Goal: Task Accomplishment & Management: Manage account settings

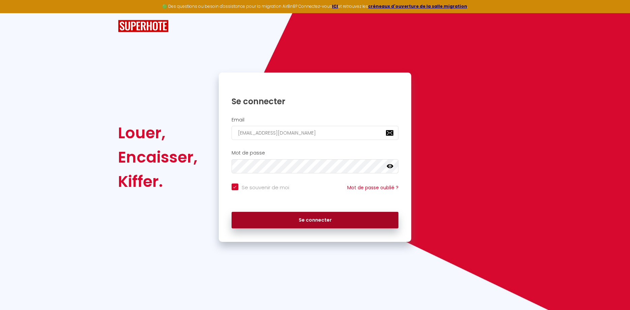
click at [333, 219] on button "Se connecter" at bounding box center [314, 220] width 167 height 17
checkbox input "true"
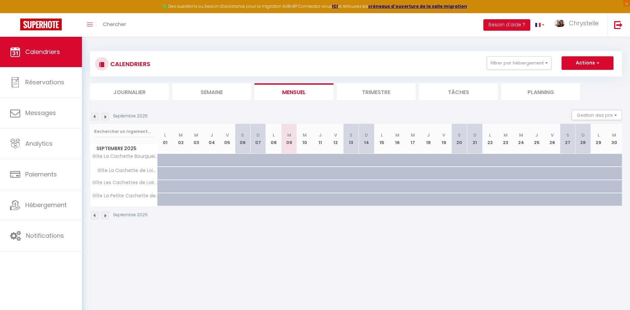
click at [326, 235] on body "🟢 Des questions ou besoin d'assistance pour la migration AirBnB? Connectez-vous…" at bounding box center [315, 192] width 630 height 310
click at [372, 239] on body "🟢 Des questions ou besoin d'assistance pour la migration AirBnB? Connectez-vous…" at bounding box center [315, 192] width 630 height 310
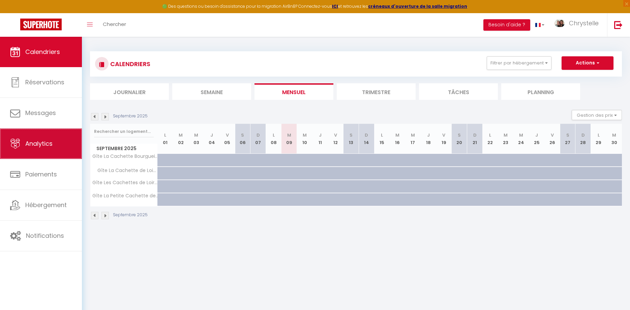
click at [35, 141] on span "Analytics" at bounding box center [38, 143] width 27 height 8
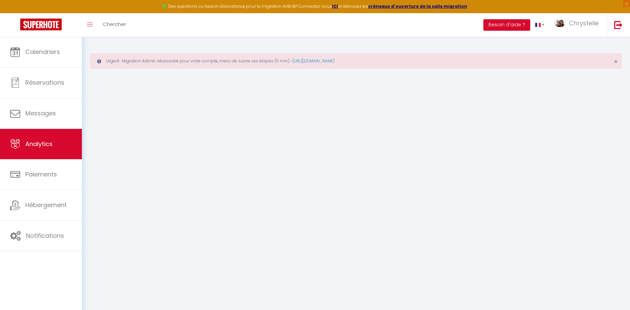
select select "2025"
select select "9"
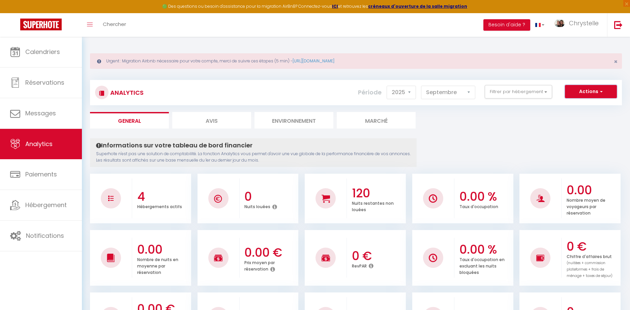
click at [580, 89] on button "Actions" at bounding box center [591, 91] width 52 height 13
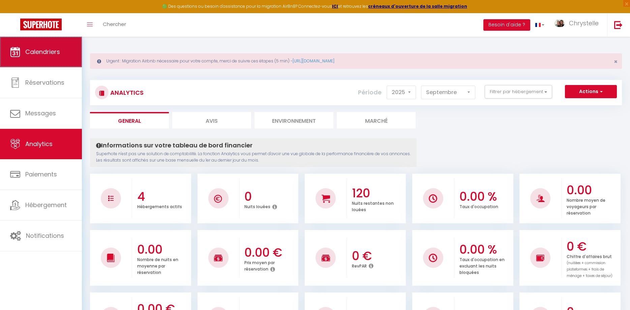
click at [42, 54] on span "Calendriers" at bounding box center [42, 51] width 35 height 8
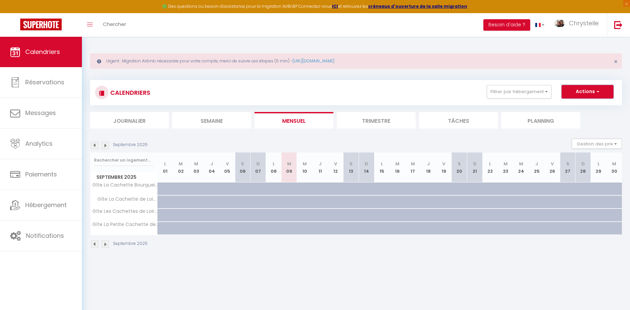
click at [595, 94] on button "Actions" at bounding box center [587, 91] width 52 height 13
click at [582, 117] on link "Exporter les réservations" at bounding box center [580, 117] width 59 height 10
type input "[EMAIL_ADDRESS][DOMAIN_NAME]"
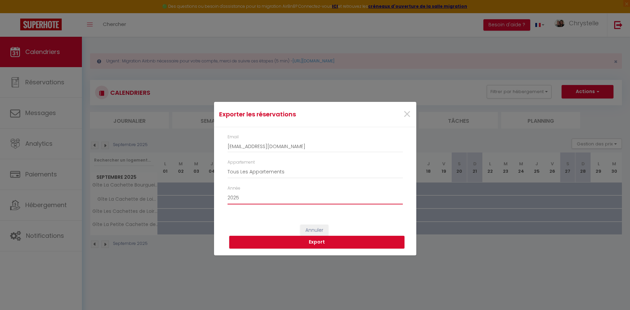
click option "2025" at bounding box center [0, 0] width 0 height 0
click at [227, 191] on select "2015 2016 2017 2018 2019 2020 2021 2022 2023 2024 2025 2026 2027 2028" at bounding box center [314, 197] width 175 height 13
select select "2024"
click option "2024" at bounding box center [0, 0] width 0 height 0
click at [312, 240] on button "Export" at bounding box center [316, 241] width 175 height 13
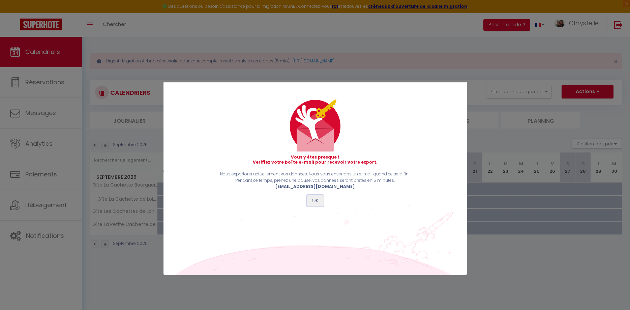
click at [319, 202] on button "OK" at bounding box center [315, 200] width 17 height 11
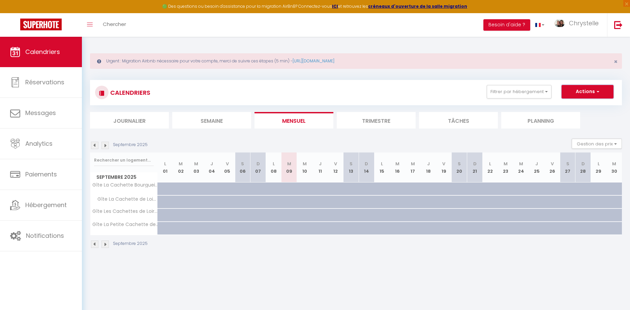
click at [598, 90] on span "button" at bounding box center [597, 91] width 4 height 7
click at [580, 118] on link "Exporter les réservations" at bounding box center [580, 117] width 59 height 10
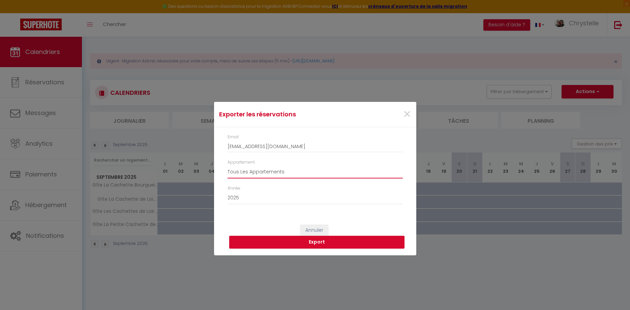
select select "5457"
click option "Gîte La Cachette Bourgueilloise" at bounding box center [0, 0] width 0 height 0
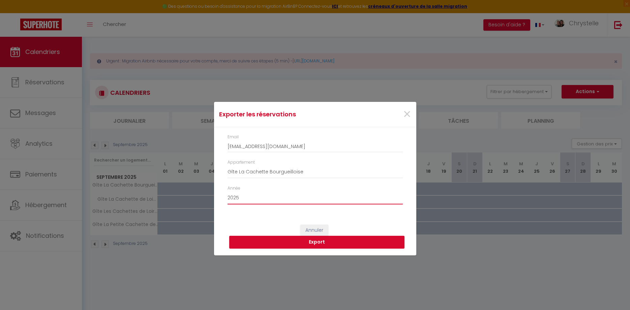
select select "2024"
click option "2024" at bounding box center [0, 0] width 0 height 0
click at [187, 268] on div "Exporter les réservations × Email [EMAIL_ADDRESS][DOMAIN_NAME] Appartement Tous…" at bounding box center [315, 155] width 630 height 310
click at [406, 115] on span "×" at bounding box center [407, 114] width 8 height 20
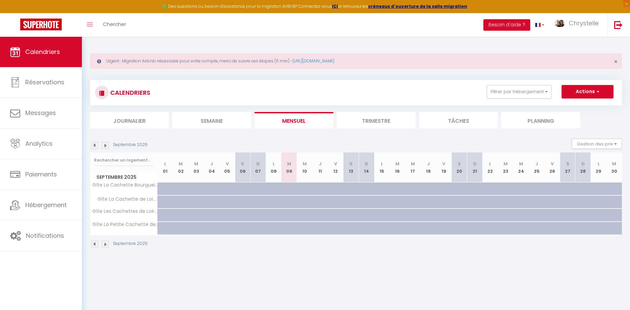
click at [95, 144] on img at bounding box center [94, 144] width 7 height 7
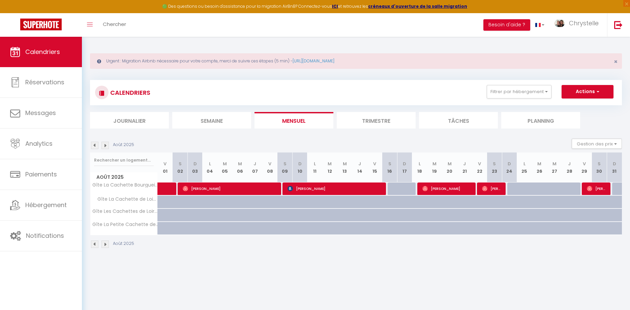
click at [375, 117] on li "Trimestre" at bounding box center [375, 120] width 79 height 17
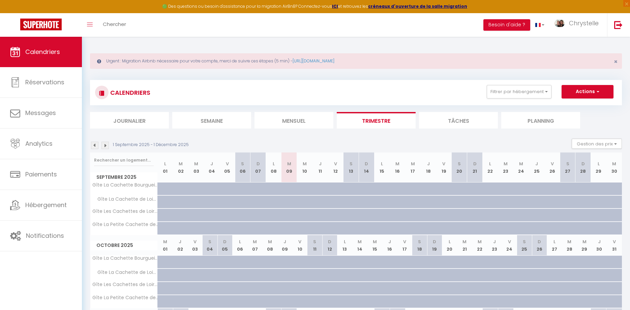
click at [524, 119] on li "Planning" at bounding box center [540, 120] width 79 height 17
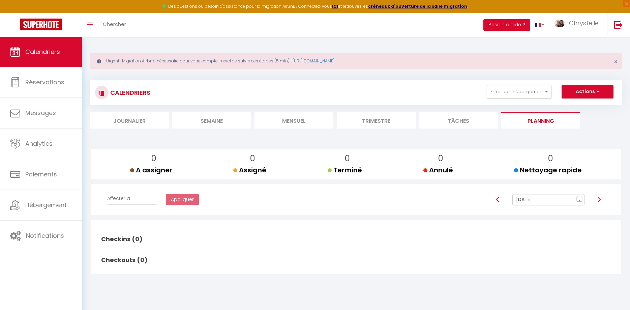
click at [368, 119] on li "Trimestre" at bounding box center [375, 120] width 79 height 17
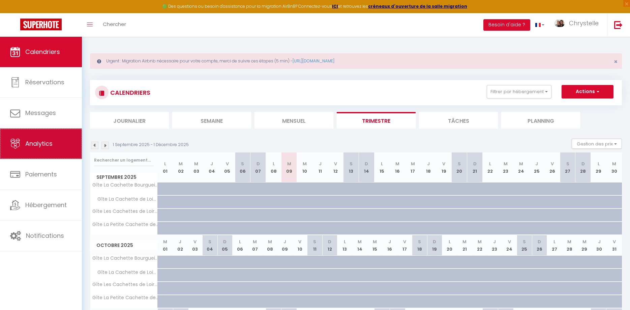
click at [34, 147] on span "Analytics" at bounding box center [38, 143] width 27 height 8
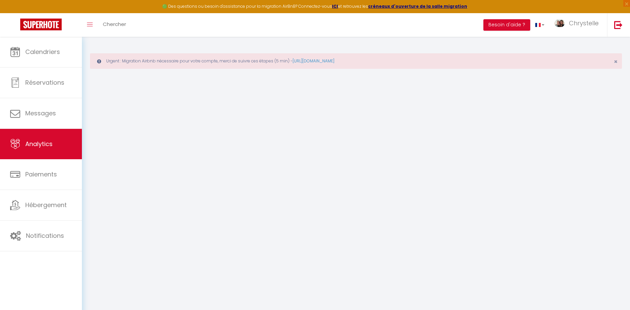
select select "2025"
select select "9"
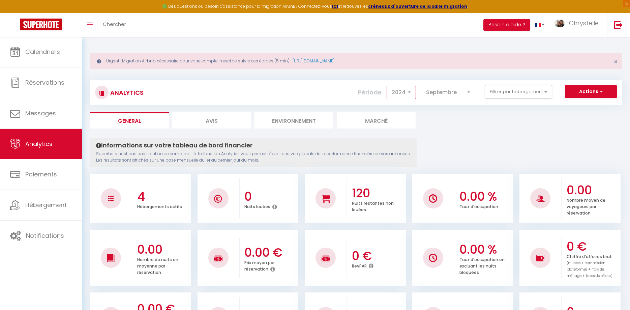
click option "2024" at bounding box center [0, 0] width 0 height 0
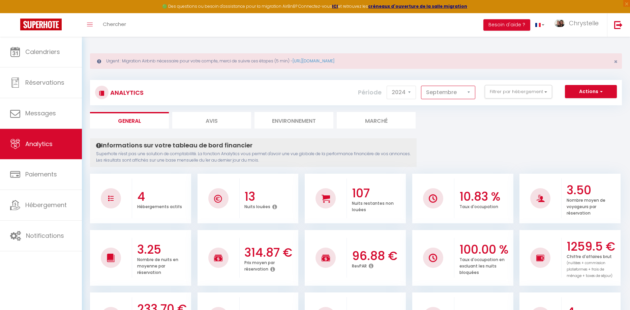
click at [421, 86] on select "[PERSON_NAME] Mars Avril Mai Juin Juillet Août Septembre Octobre Novembre Décem…" at bounding box center [448, 92] width 54 height 13
click at [386, 86] on select "2014 2015 2016 2017 2018 2019 2020 2021 2022 2023 2024 2025 2026 2027" at bounding box center [400, 92] width 29 height 13
select select "2025"
click option "2025" at bounding box center [0, 0] width 0 height 0
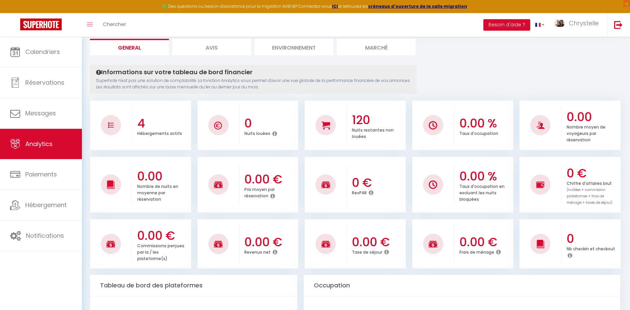
scroll to position [34, 0]
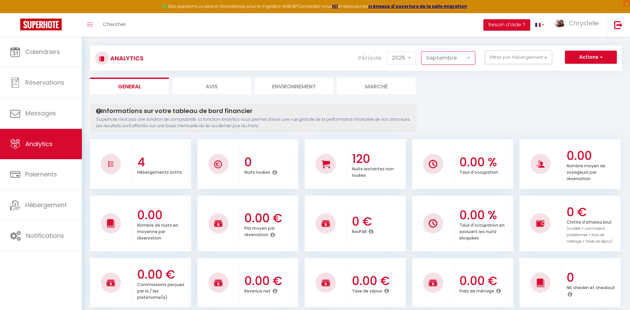
click at [421, 51] on select "[PERSON_NAME] Mars Avril Mai Juin Juillet Août Septembre Octobre Novembre Décem…" at bounding box center [448, 57] width 54 height 13
click option "Août" at bounding box center [0, 0] width 0 height 0
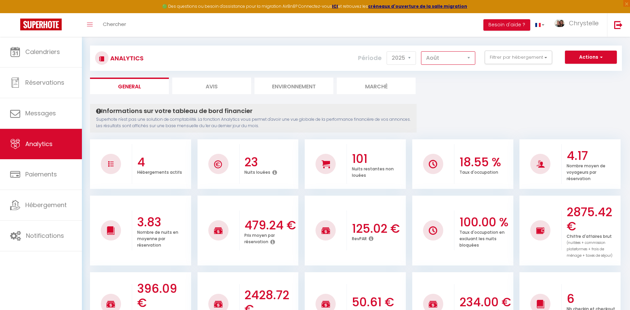
click at [421, 51] on select "[PERSON_NAME] Mars Avril Mai Juin Juillet Août Septembre Octobre Novembre Décem…" at bounding box center [448, 57] width 54 height 13
click option "Juillet" at bounding box center [0, 0] width 0 height 0
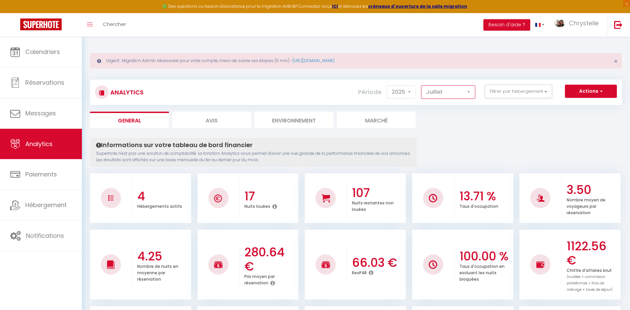
scroll to position [0, 0]
click at [421, 86] on select "[PERSON_NAME] Mars Avril Mai Juin Juillet Août Septembre Octobre Novembre Décem…" at bounding box center [448, 92] width 54 height 13
click option "Juin" at bounding box center [0, 0] width 0 height 0
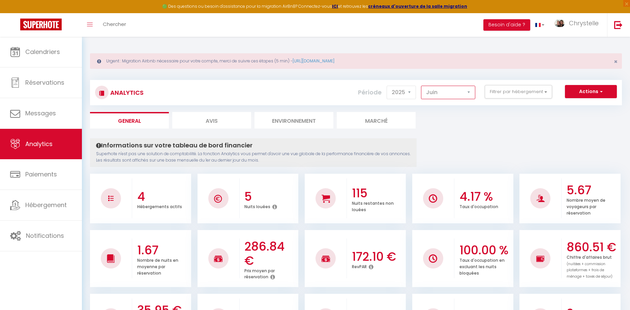
click at [421, 86] on select "[PERSON_NAME] Mars Avril Mai Juin Juillet Août Septembre Octobre Novembre Décem…" at bounding box center [448, 92] width 54 height 13
click option "Mai" at bounding box center [0, 0] width 0 height 0
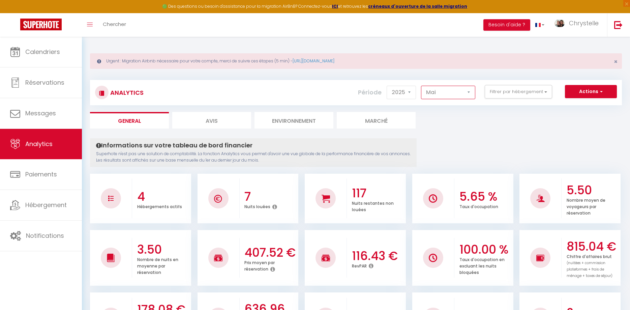
click at [421, 86] on select "[PERSON_NAME] Mars Avril Mai Juin Juillet Août Septembre Octobre Novembre Décem…" at bounding box center [448, 92] width 54 height 13
select select "4"
click option "Avril" at bounding box center [0, 0] width 0 height 0
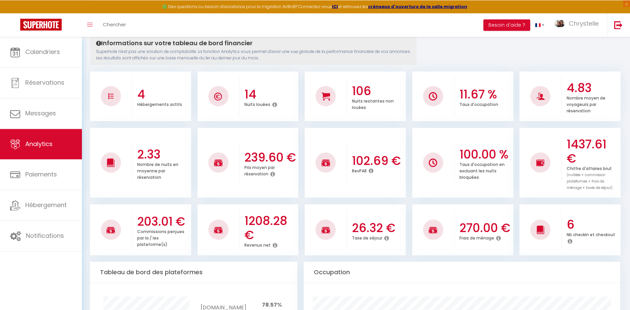
scroll to position [103, 0]
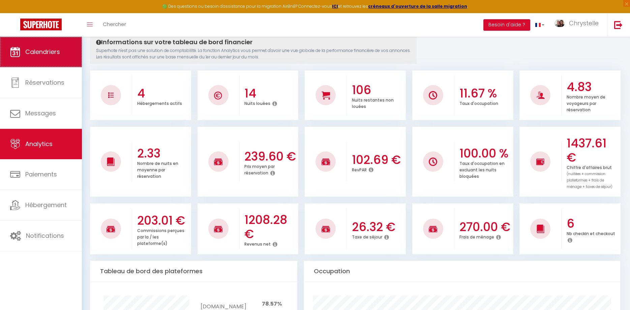
click at [38, 58] on link "Calendriers" at bounding box center [41, 52] width 82 height 30
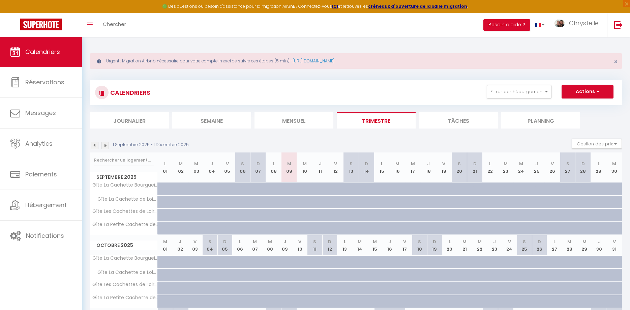
click at [93, 146] on img at bounding box center [94, 144] width 7 height 7
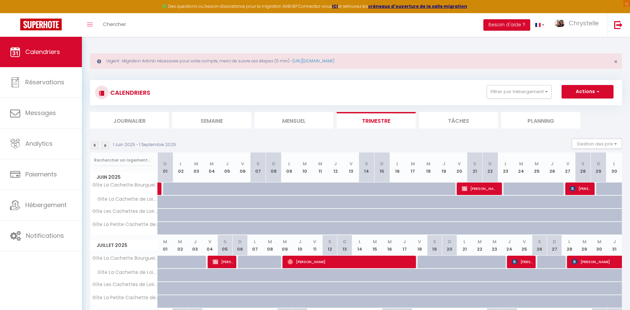
click at [93, 146] on img at bounding box center [94, 144] width 7 height 7
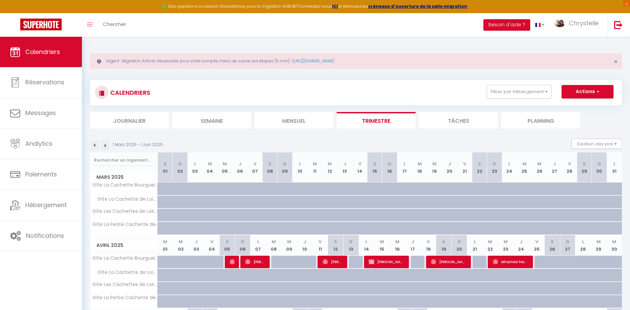
click at [93, 146] on img at bounding box center [94, 144] width 7 height 7
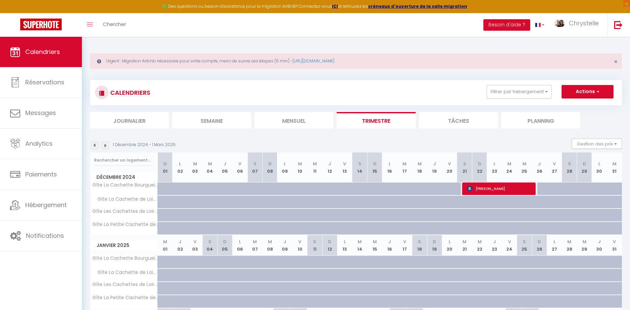
click at [93, 146] on img at bounding box center [94, 144] width 7 height 7
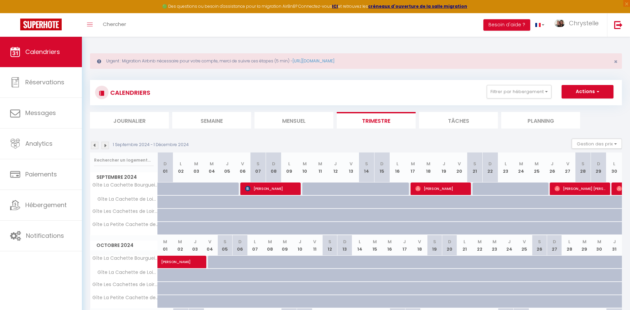
click at [104, 146] on img at bounding box center [104, 144] width 7 height 7
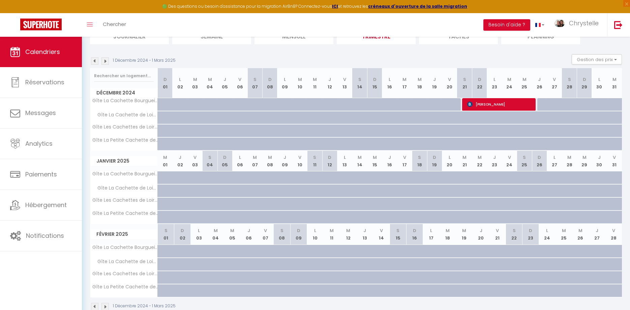
scroll to position [99, 0]
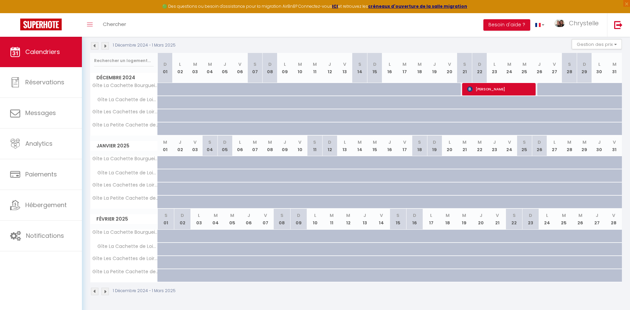
click at [105, 45] on img at bounding box center [104, 45] width 7 height 7
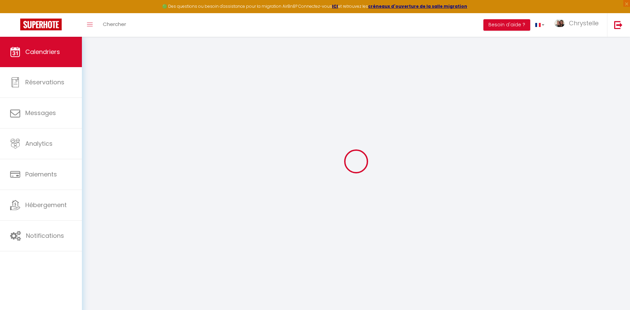
scroll to position [37, 0]
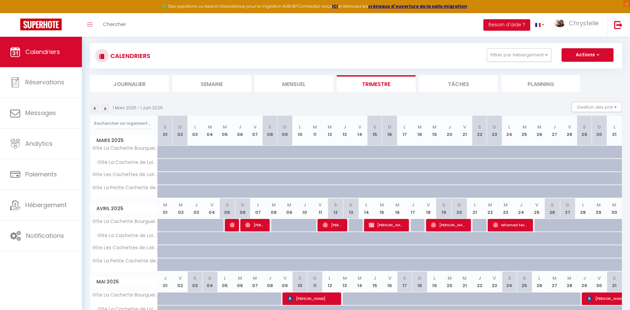
click at [94, 107] on img at bounding box center [94, 108] width 7 height 7
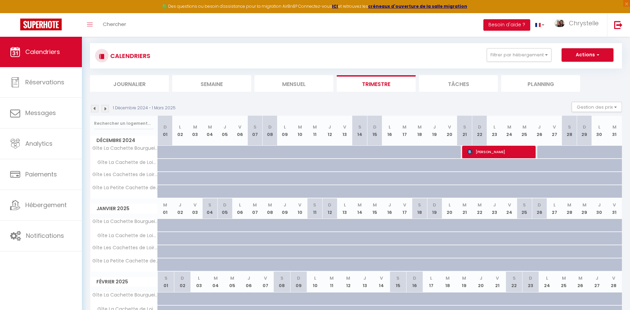
click at [104, 109] on img at bounding box center [104, 108] width 7 height 7
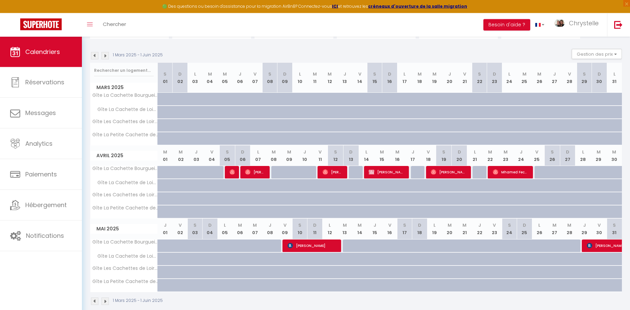
scroll to position [99, 0]
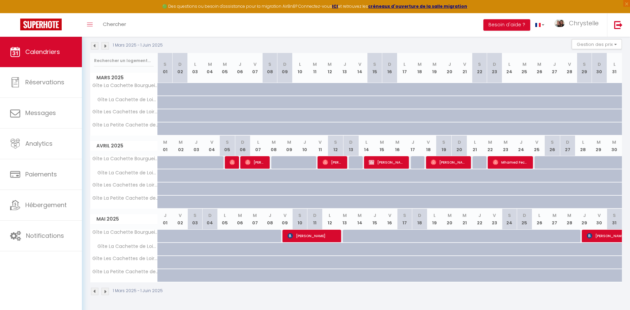
click at [106, 46] on img at bounding box center [104, 45] width 7 height 7
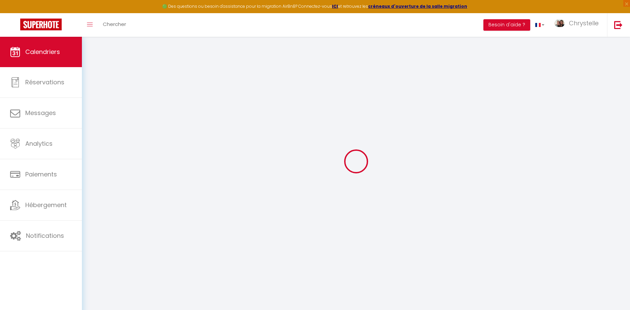
scroll to position [37, 0]
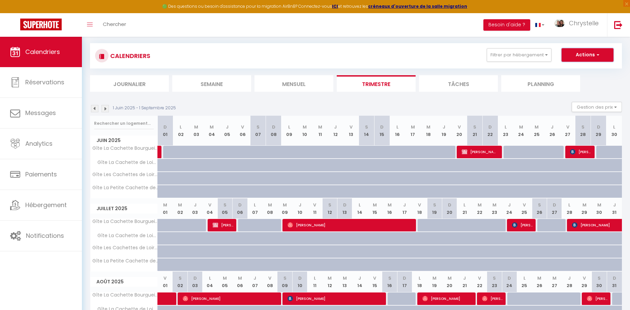
click at [582, 55] on button "Actions" at bounding box center [587, 54] width 52 height 13
click at [581, 81] on link "Exporter les réservations" at bounding box center [580, 80] width 59 height 10
type input "[EMAIL_ADDRESS][DOMAIN_NAME]"
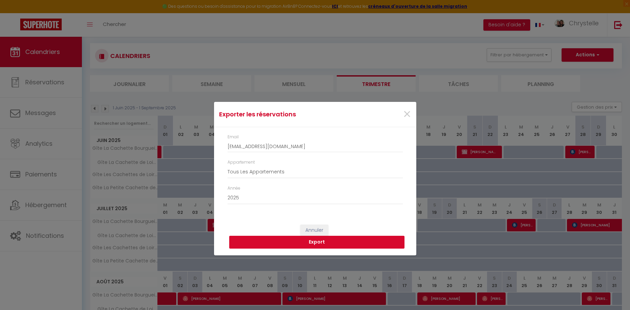
click at [302, 244] on button "Export" at bounding box center [316, 241] width 175 height 13
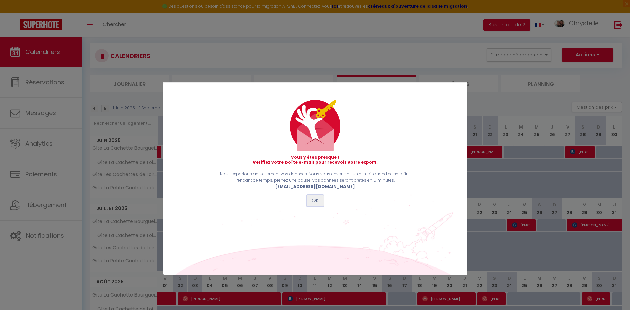
drag, startPoint x: 315, startPoint y: 202, endPoint x: 312, endPoint y: 199, distance: 4.1
click at [315, 201] on button "OK" at bounding box center [315, 200] width 17 height 11
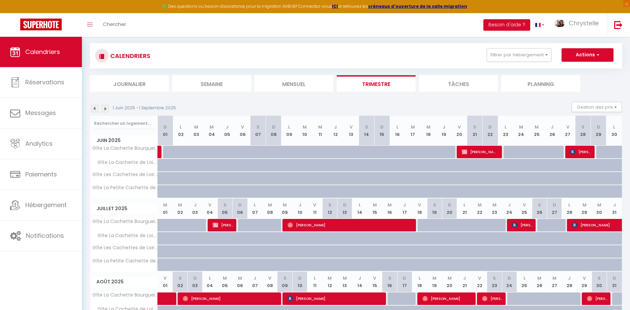
click at [94, 107] on img at bounding box center [94, 108] width 7 height 7
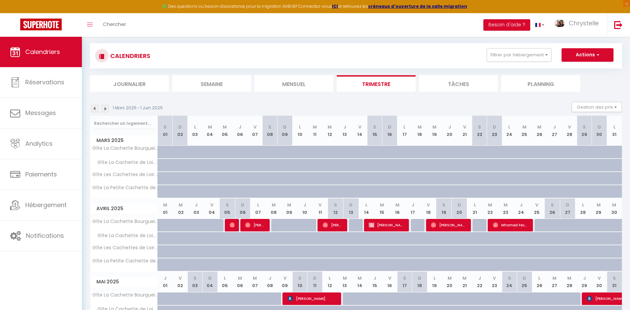
click at [94, 107] on img at bounding box center [94, 108] width 7 height 7
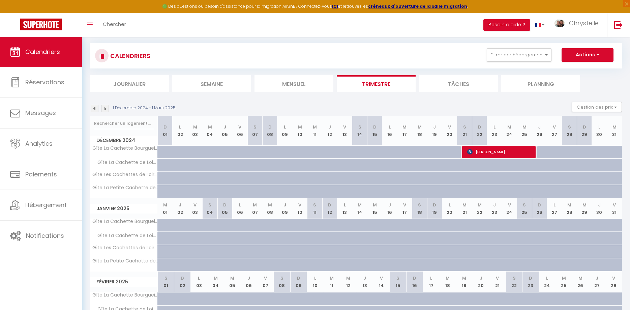
click at [94, 107] on img at bounding box center [94, 108] width 7 height 7
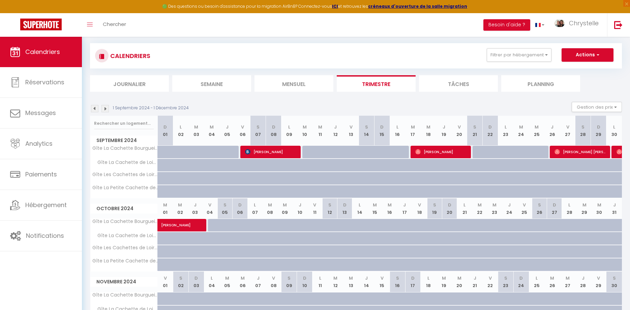
click at [94, 107] on img at bounding box center [94, 108] width 7 height 7
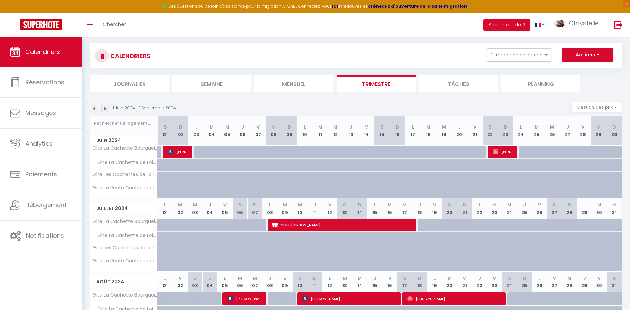
click at [94, 107] on img at bounding box center [94, 108] width 7 height 7
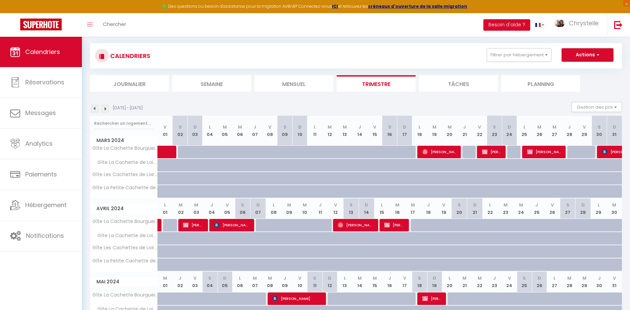
click at [94, 107] on img at bounding box center [94, 108] width 7 height 7
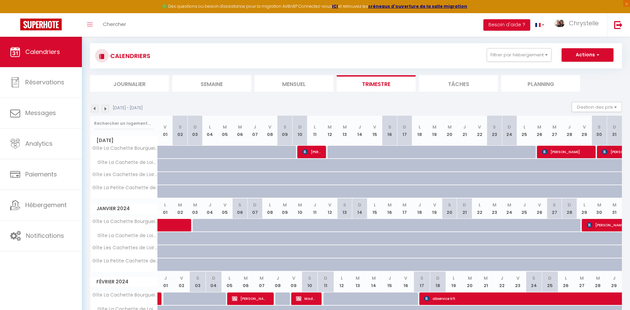
click at [103, 108] on img at bounding box center [104, 108] width 7 height 7
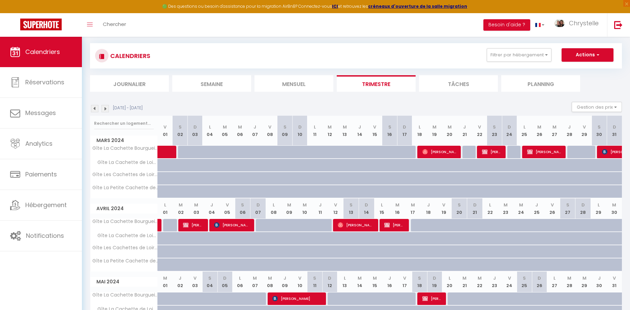
click at [103, 108] on img at bounding box center [104, 108] width 7 height 7
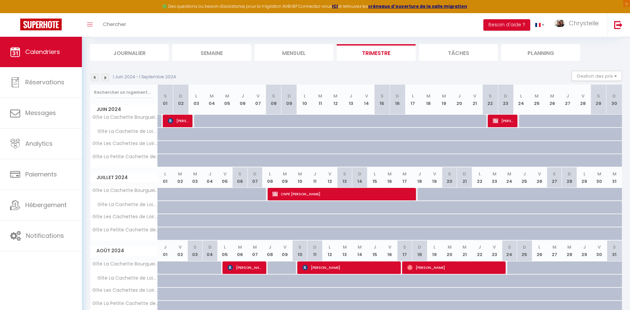
scroll to position [71, 0]
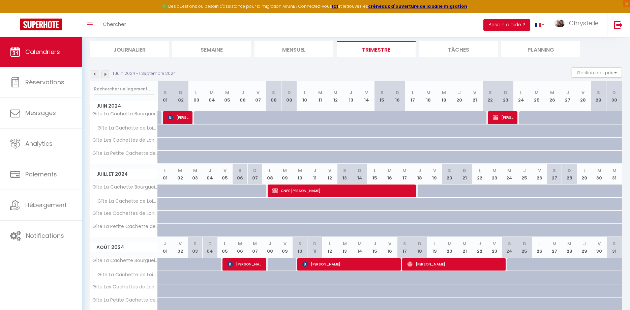
click at [108, 73] on img at bounding box center [104, 73] width 7 height 7
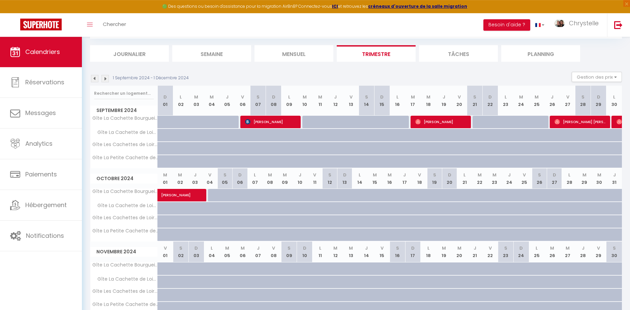
scroll to position [65, 0]
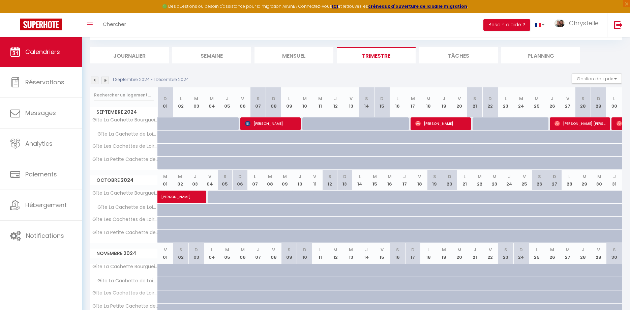
click at [106, 83] on img at bounding box center [104, 79] width 7 height 7
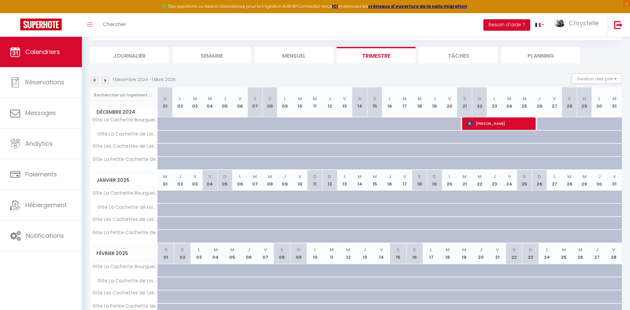
scroll to position [37, 0]
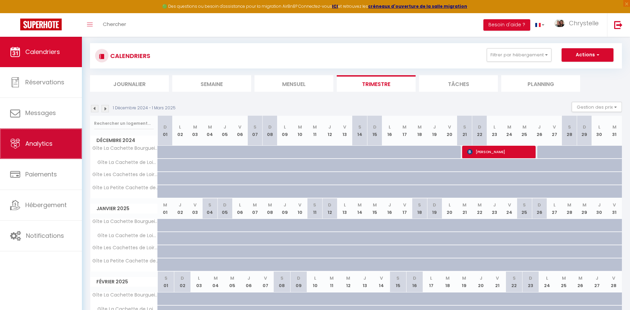
click at [36, 147] on span "Analytics" at bounding box center [38, 143] width 27 height 8
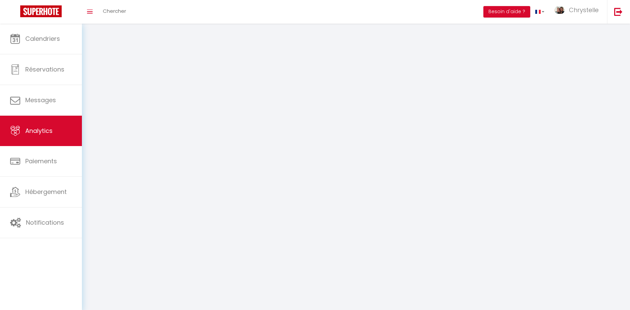
select select "2025"
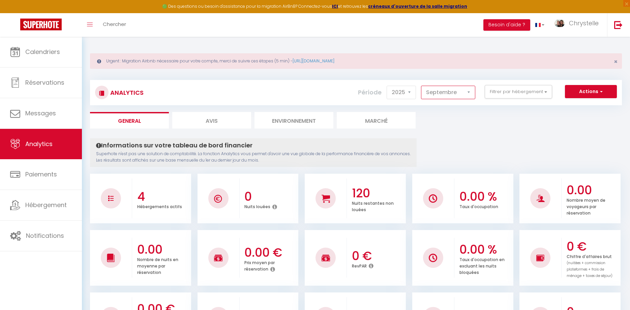
select select "8"
click option "Août" at bounding box center [0, 0] width 0 height 0
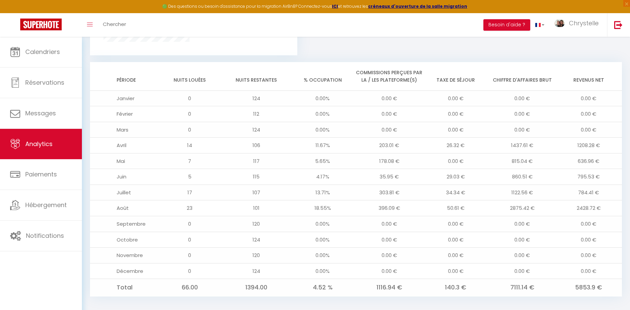
scroll to position [569, 0]
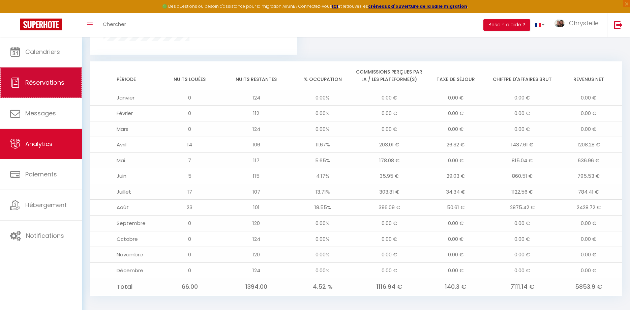
click at [60, 85] on span "Réservations" at bounding box center [44, 82] width 39 height 8
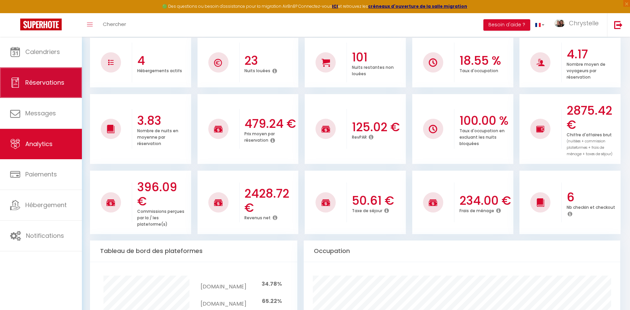
select select "not_cancelled"
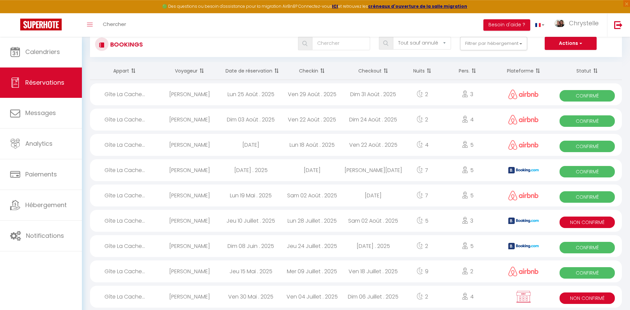
scroll to position [0, 0]
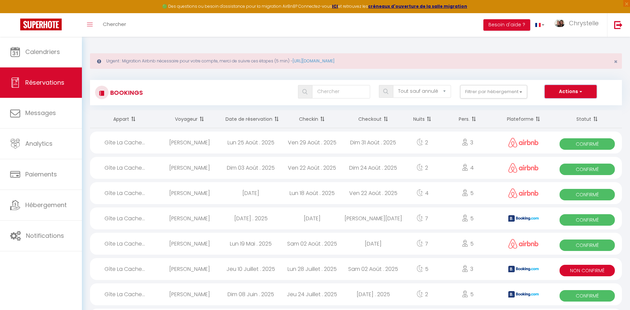
click at [573, 91] on button "Actions" at bounding box center [570, 91] width 52 height 13
click at [607, 128] on th "Statut" at bounding box center [586, 119] width 69 height 18
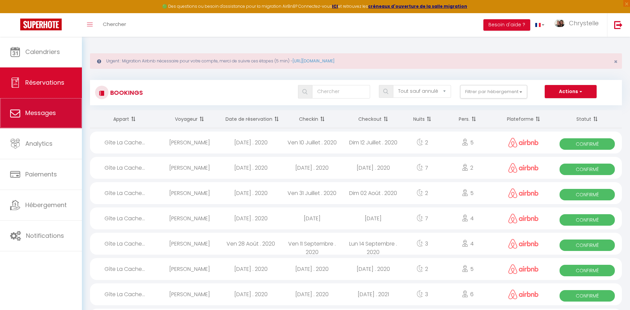
click at [52, 120] on link "Messages" at bounding box center [41, 113] width 82 height 30
select select "message"
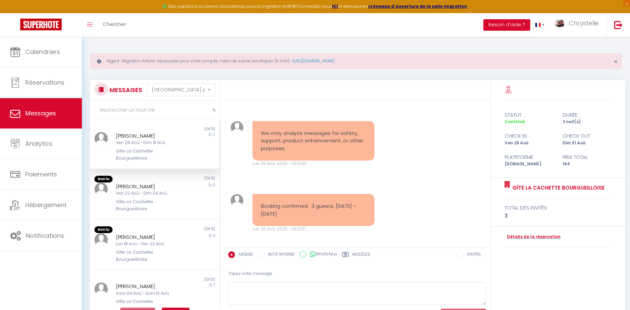
scroll to position [1402, 0]
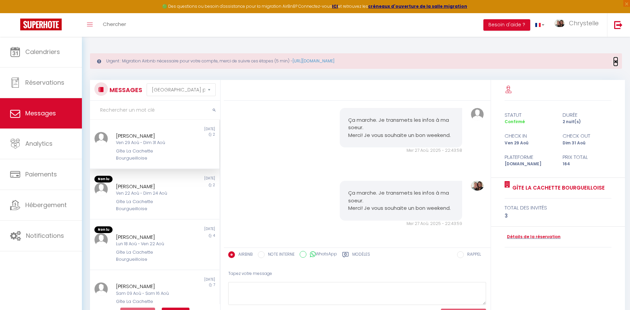
click at [614, 61] on span "×" at bounding box center [615, 61] width 4 height 8
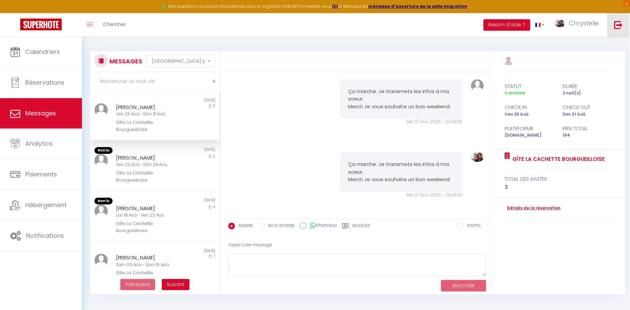
click at [617, 28] on img at bounding box center [618, 25] width 8 height 8
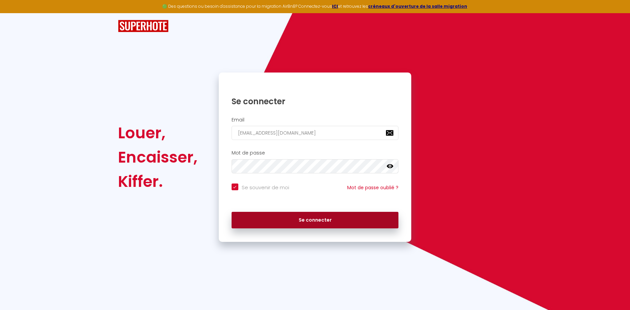
click at [308, 222] on button "Se connecter" at bounding box center [314, 220] width 167 height 17
checkbox input "true"
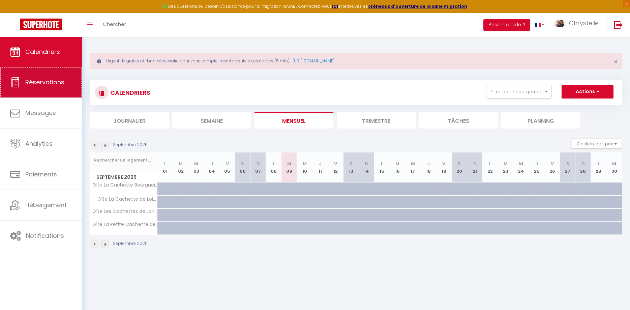
click at [38, 85] on span "Réservations" at bounding box center [44, 82] width 39 height 8
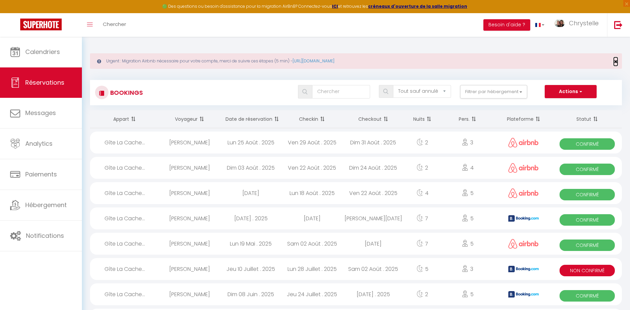
click at [615, 59] on span "×" at bounding box center [615, 61] width 4 height 8
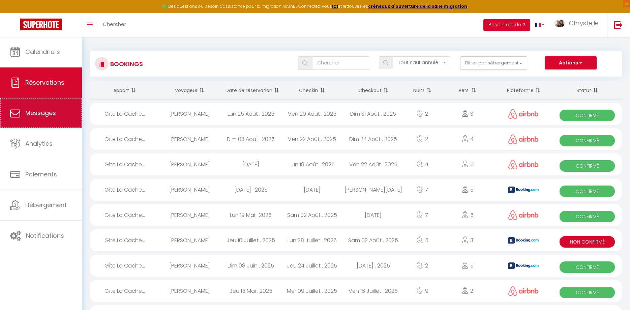
click at [34, 115] on span "Messages" at bounding box center [40, 112] width 31 height 8
select select "message"
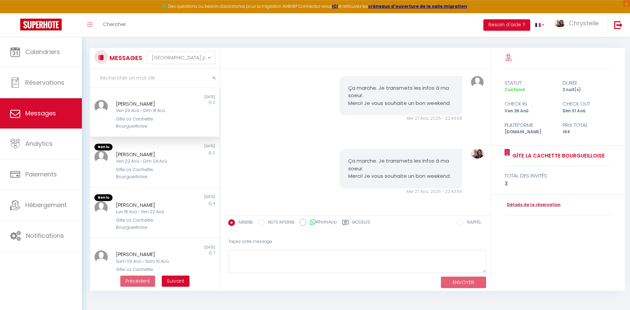
scroll to position [34, 0]
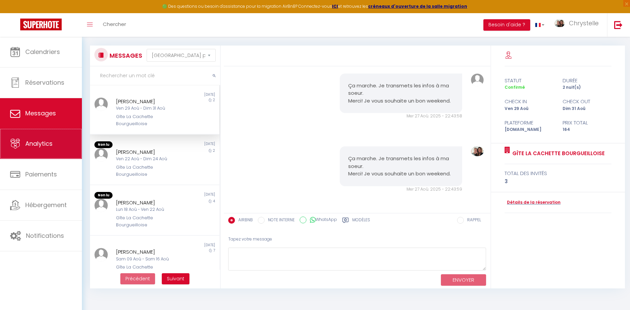
click at [37, 144] on span "Analytics" at bounding box center [38, 143] width 27 height 8
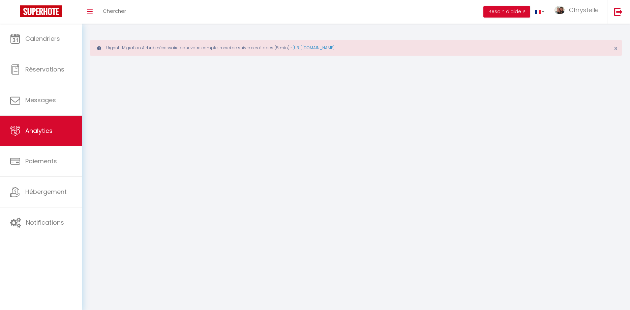
select select "2025"
select select "9"
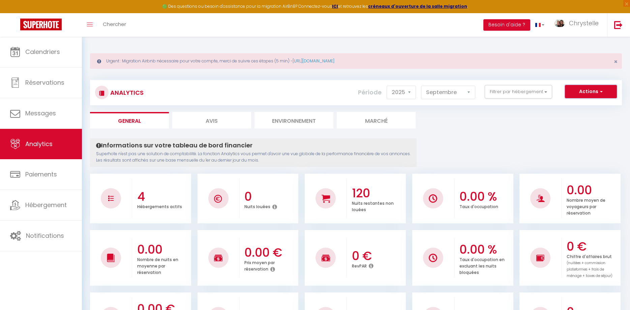
click at [608, 93] on button "Actions" at bounding box center [591, 91] width 52 height 13
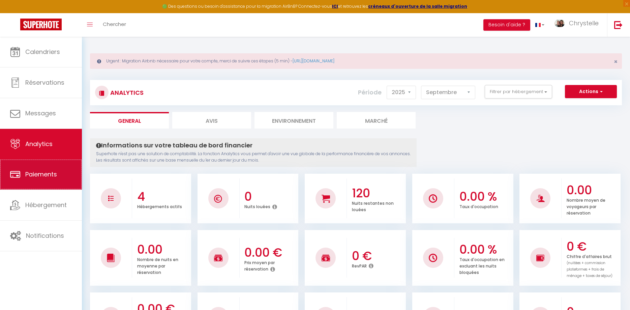
click at [56, 178] on span "Paiements" at bounding box center [41, 174] width 32 height 8
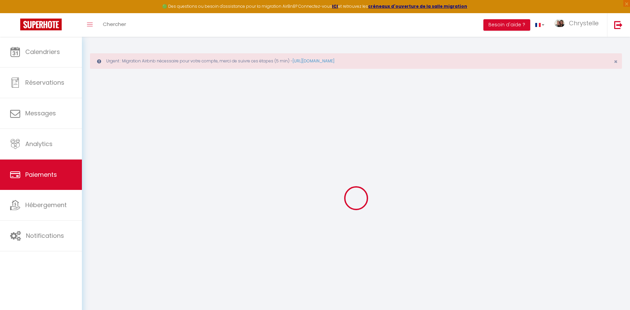
select select "2"
select select "0"
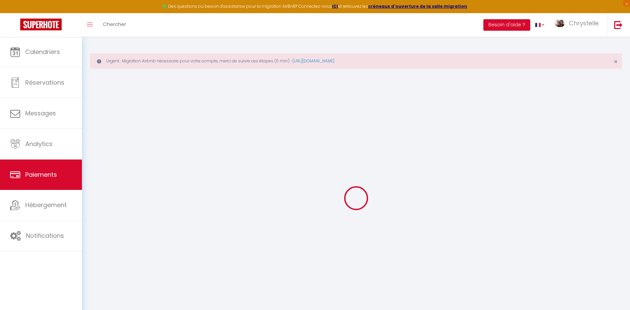
select select "0"
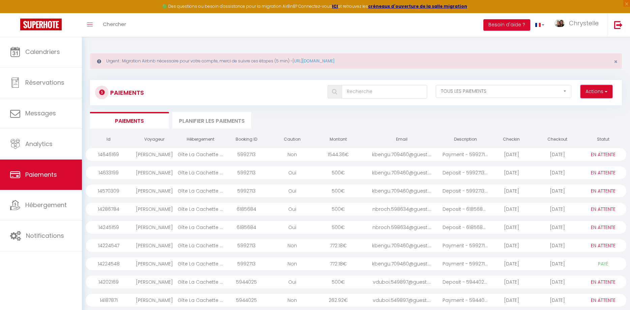
click at [605, 95] on button "Actions" at bounding box center [596, 91] width 32 height 13
click at [484, 109] on div "Paiements Actions Créer nouveau lien paiement Créer nouveau lien caution EN ATT…" at bounding box center [356, 215] width 532 height 285
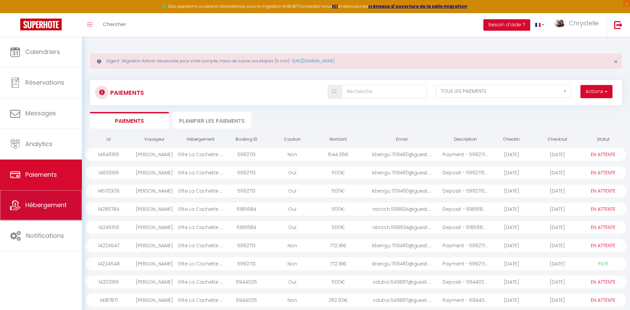
click at [47, 209] on span "Hébergement" at bounding box center [45, 204] width 41 height 8
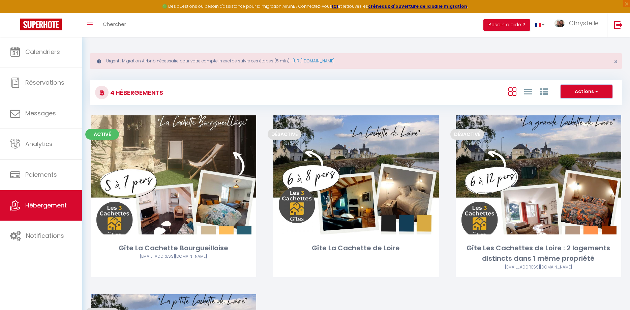
click at [596, 90] on span "button" at bounding box center [595, 91] width 4 height 7
click at [329, 88] on div "Actions Créer un Hébergement Nouveau groupe" at bounding box center [443, 92] width 353 height 15
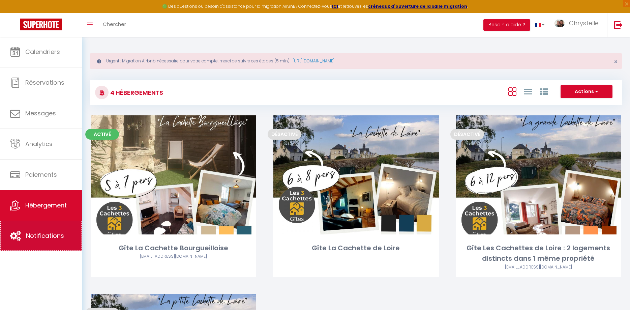
click at [60, 238] on span "Notifications" at bounding box center [45, 235] width 38 height 8
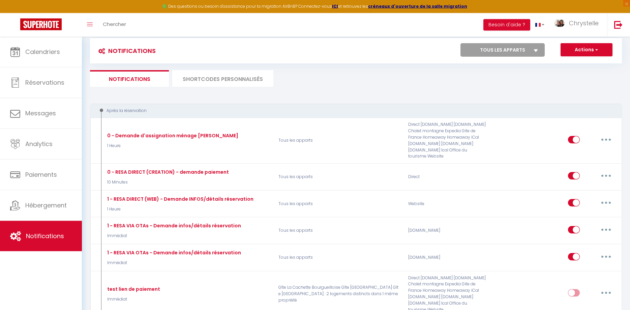
scroll to position [34, 0]
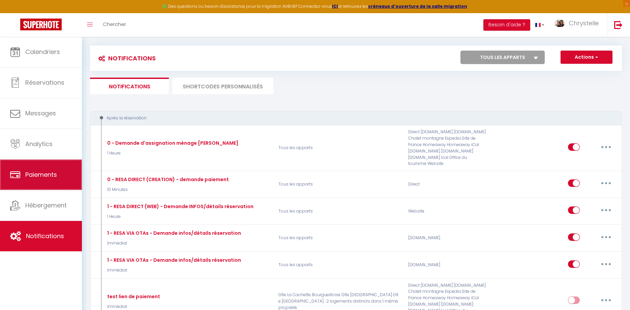
click at [43, 180] on link "Paiements" at bounding box center [41, 174] width 82 height 30
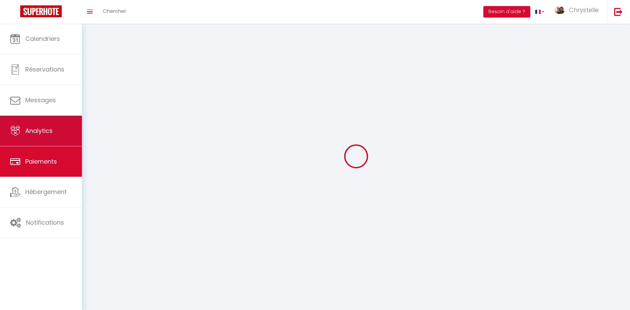
select select "2"
select select "0"
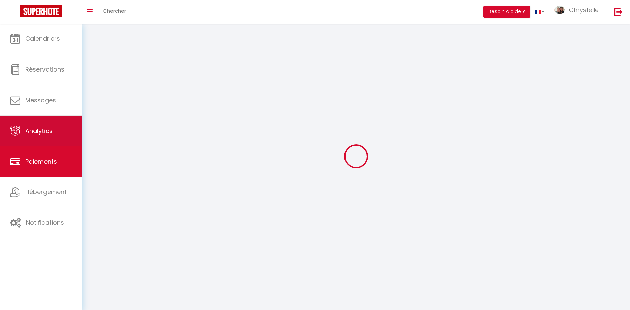
select select "0"
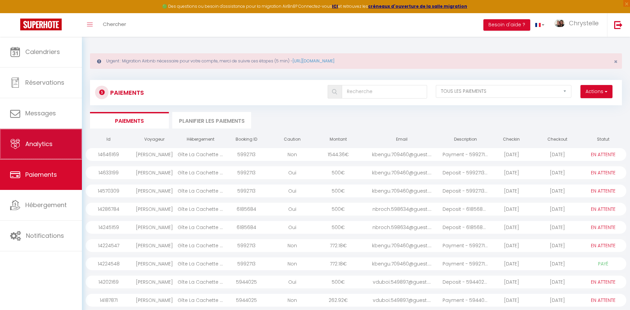
click at [40, 151] on link "Analytics" at bounding box center [41, 144] width 82 height 30
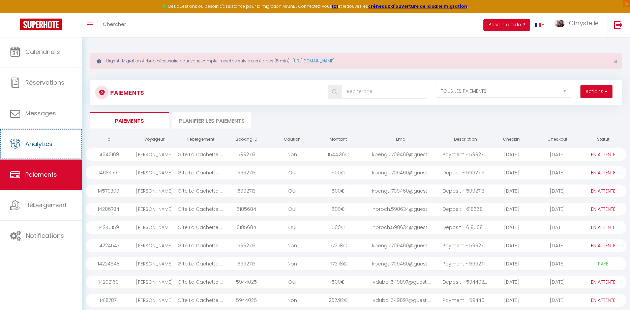
select select "2025"
select select "9"
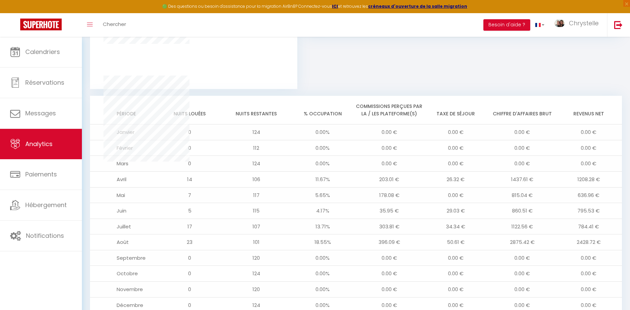
scroll to position [550, 0]
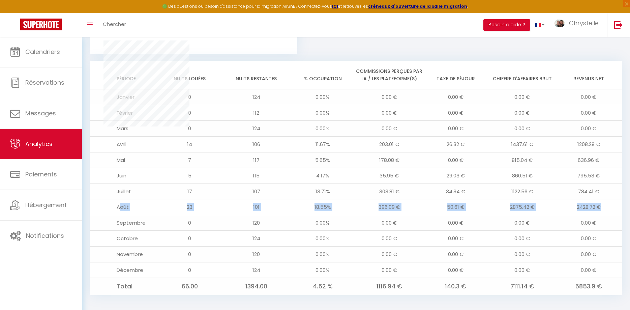
drag, startPoint x: 120, startPoint y: 200, endPoint x: 604, endPoint y: 200, distance: 483.7
click at [604, 200] on tr "[DATE] 101 18.55% 396.09 € 50.61 € 2875.42 € 2428.72 €" at bounding box center [356, 207] width 532 height 16
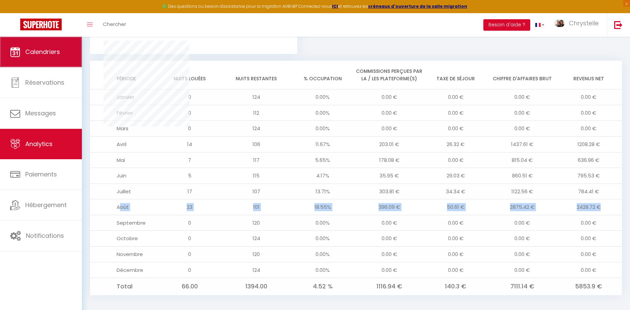
click at [25, 59] on link "Calendriers" at bounding box center [41, 52] width 82 height 30
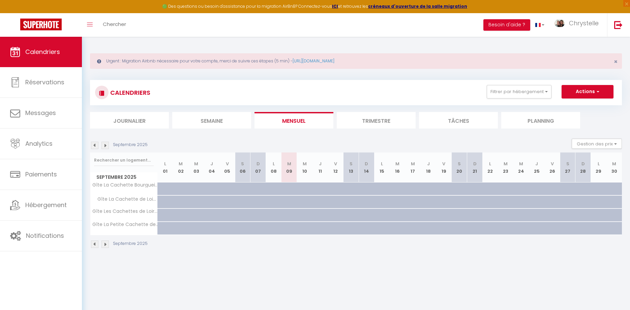
click at [94, 147] on img at bounding box center [94, 144] width 7 height 7
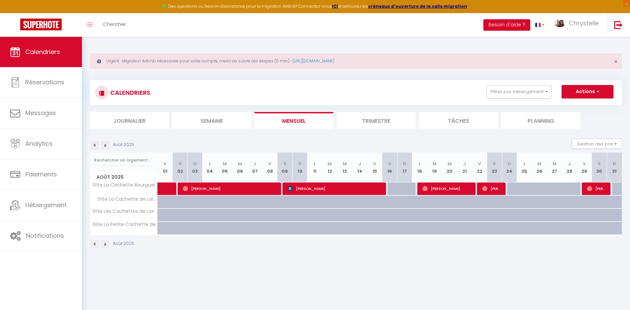
click at [491, 188] on span "[PERSON_NAME]" at bounding box center [492, 188] width 20 height 13
select select "OK"
select select "1"
select select "0"
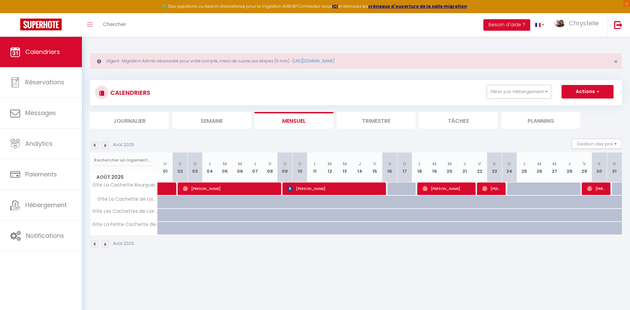
select select "1"
select select
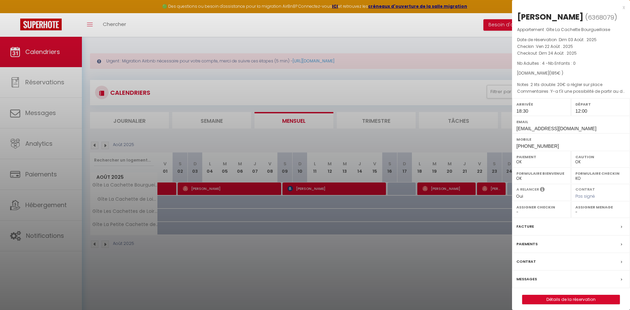
click at [372, 277] on div at bounding box center [315, 155] width 630 height 310
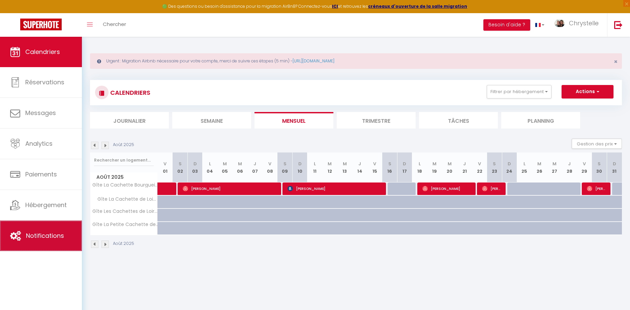
click at [38, 243] on link "Notifications" at bounding box center [41, 235] width 82 height 30
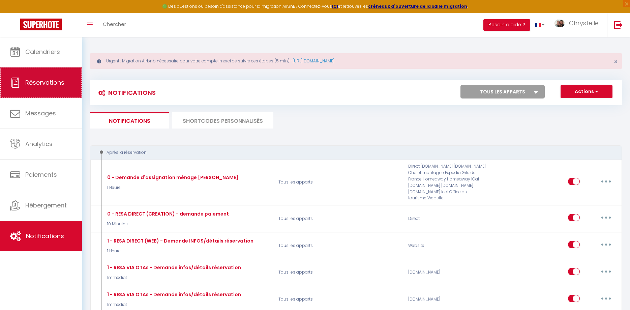
click at [45, 89] on link "Réservations" at bounding box center [41, 82] width 82 height 30
select select "not_cancelled"
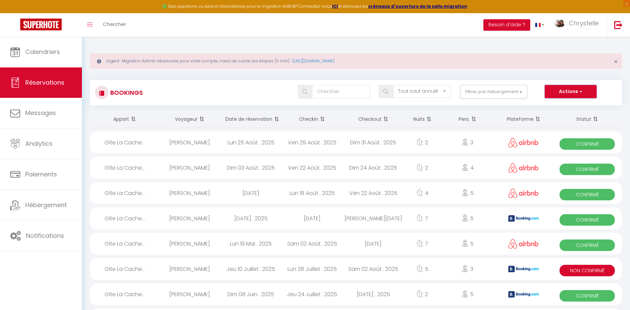
click at [560, 95] on button "Actions" at bounding box center [570, 91] width 52 height 13
click at [611, 117] on th "Statut" at bounding box center [586, 119] width 69 height 18
